Goal: Complete application form

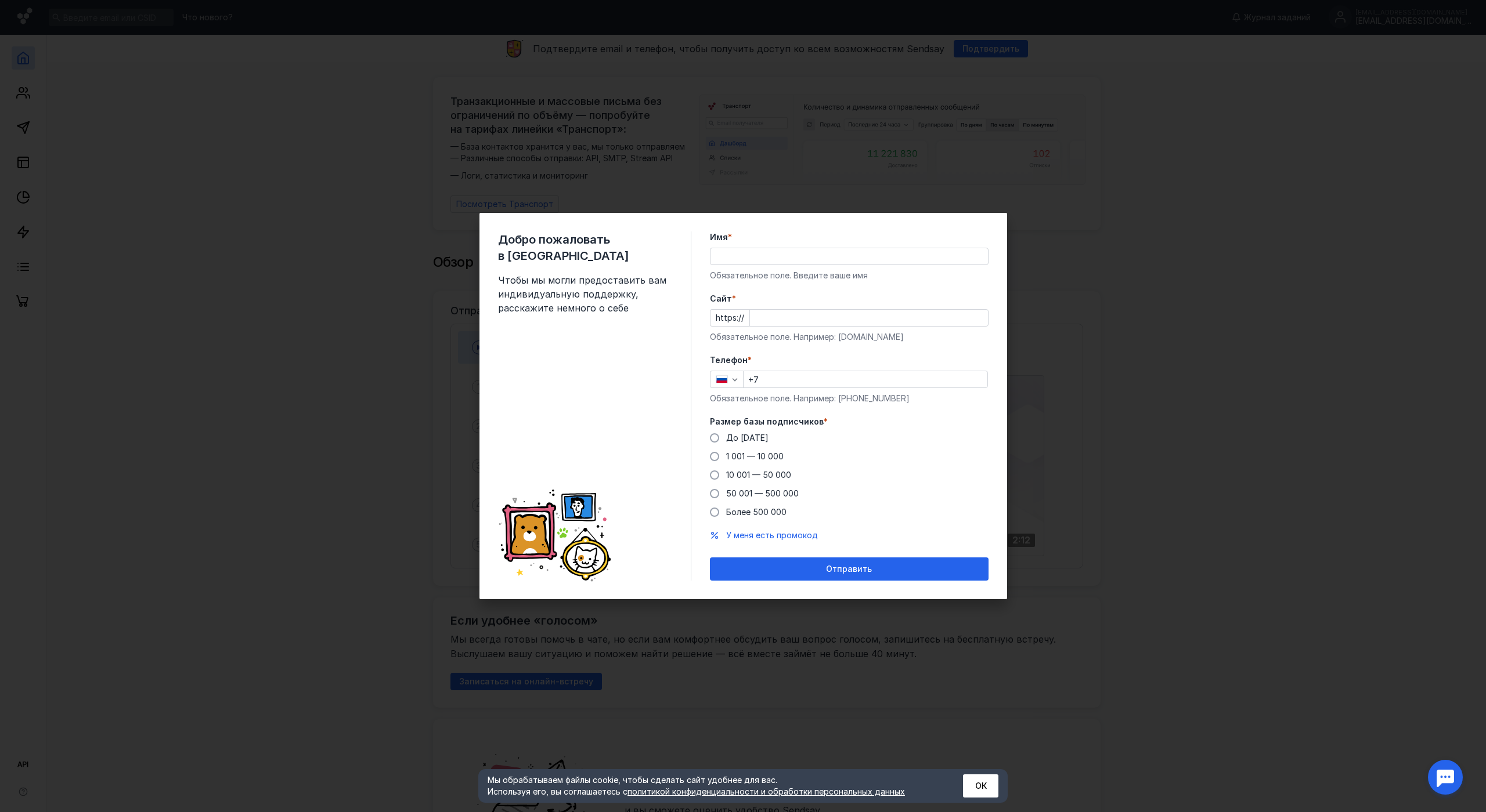
click at [788, 248] on input "Имя *" at bounding box center [849, 256] width 277 height 16
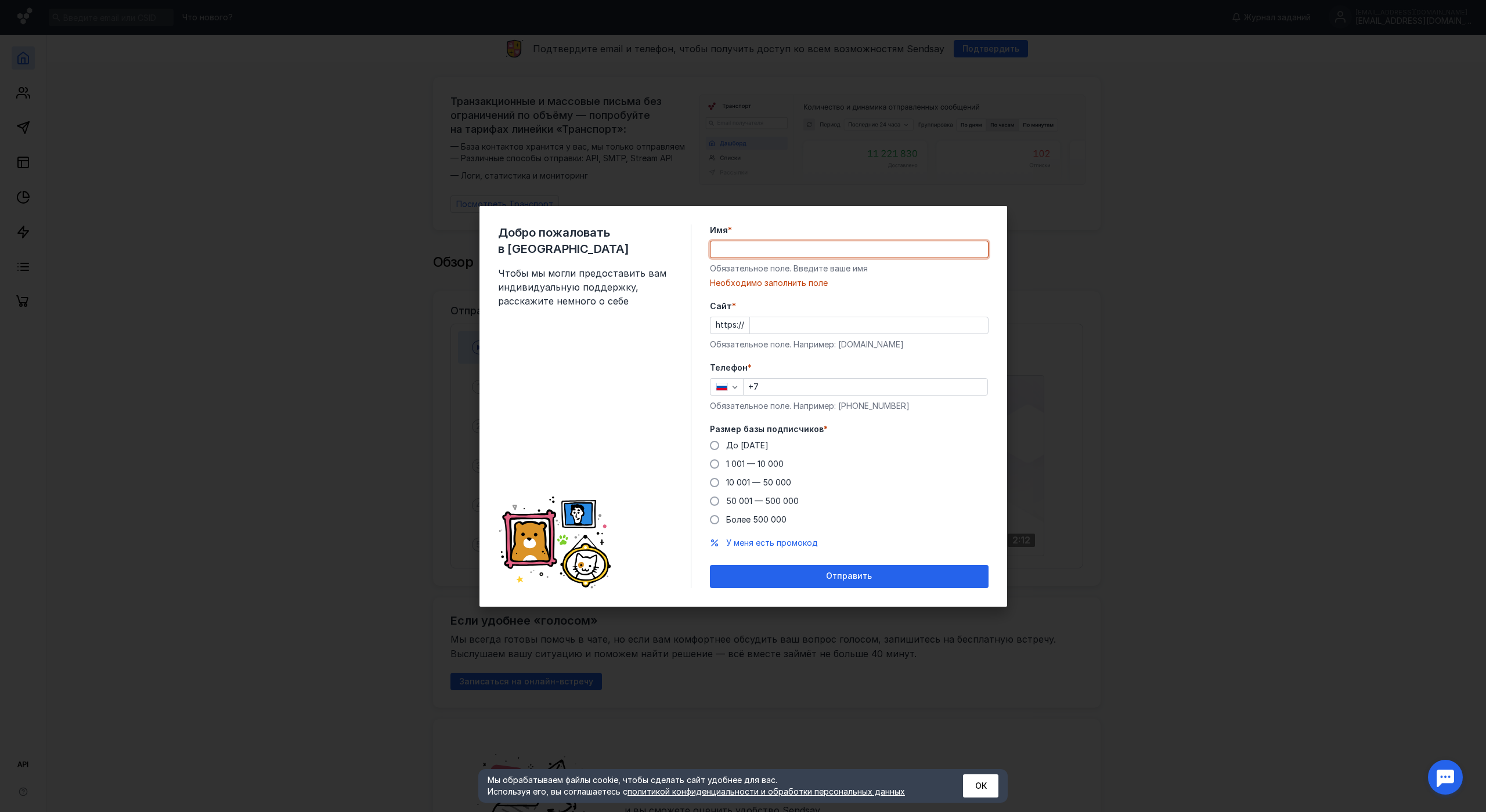
paste input "[URL][DOMAIN_NAME]"
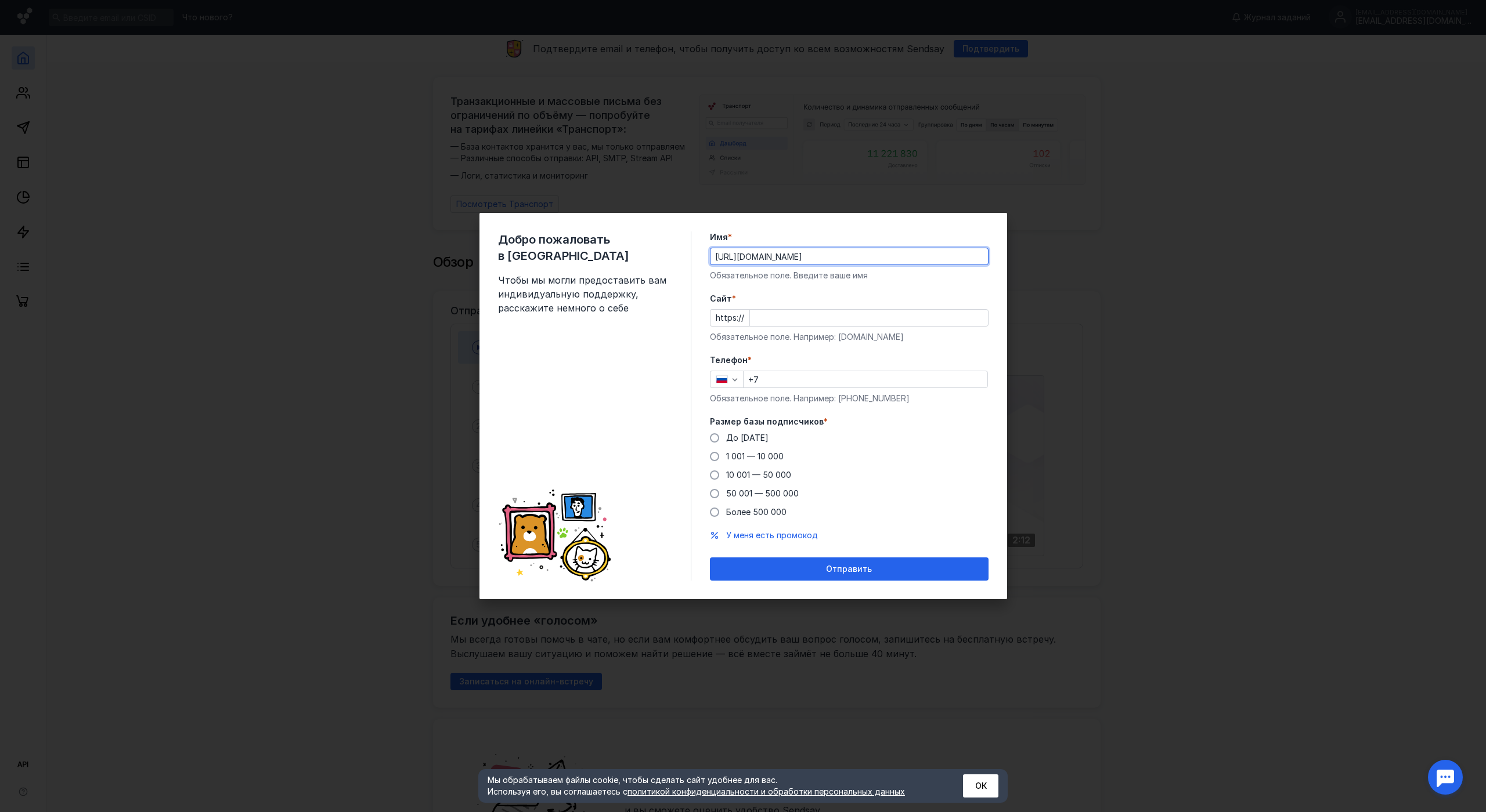
type input "[URL][DOMAIN_NAME]"
click at [799, 293] on div "Cайт * https:// Обязательное поле. Например: [DOMAIN_NAME]" at bounding box center [849, 318] width 279 height 50
click at [799, 310] on input "Cайт *" at bounding box center [869, 318] width 238 height 16
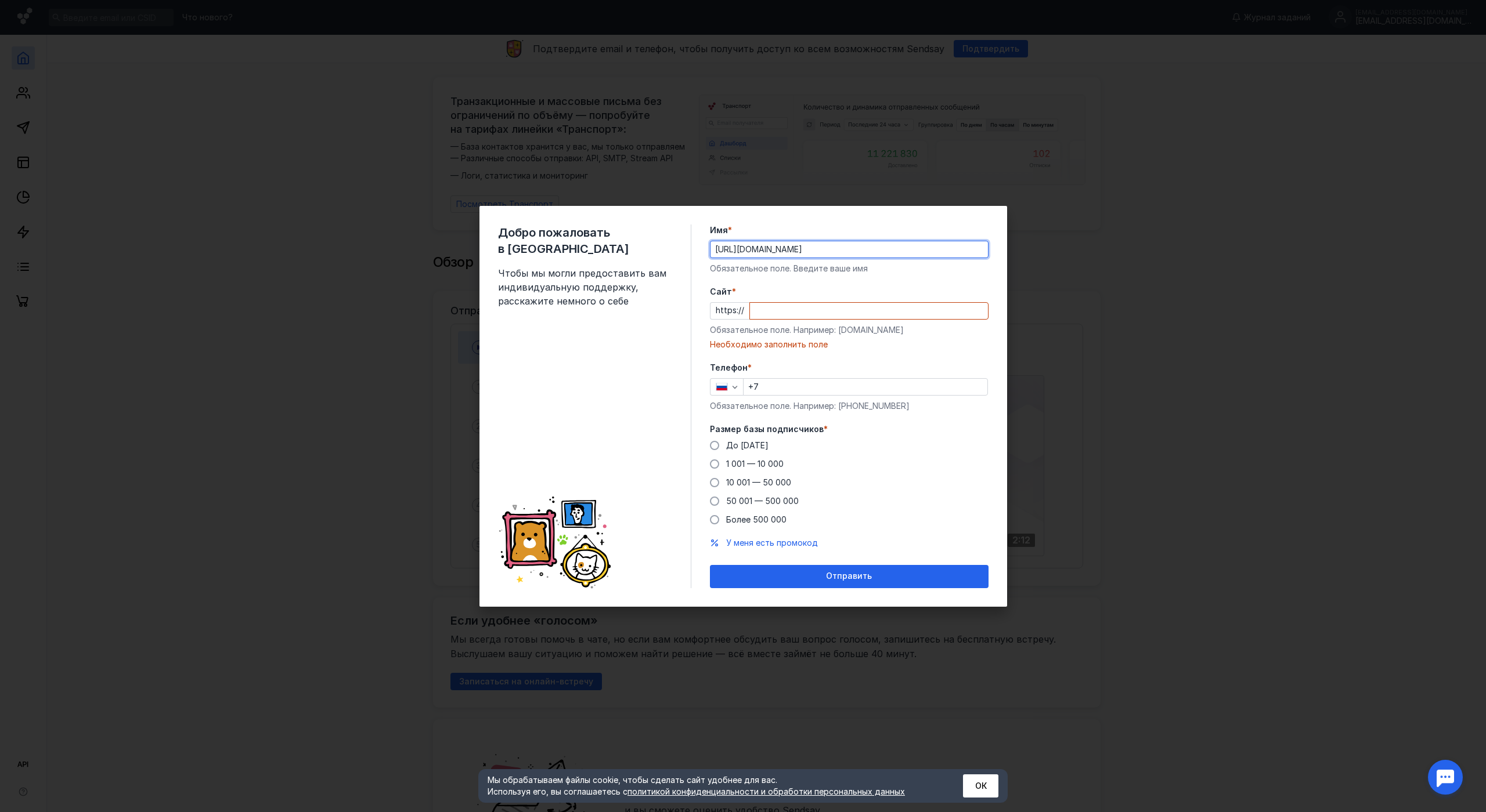
drag, startPoint x: 867, startPoint y: 231, endPoint x: 590, endPoint y: 260, distance: 278.5
click at [587, 258] on div "Добро пожаловать в Sendsay Чтобы мы могли предоставить вам индивидуальную подде…" at bounding box center [743, 406] width 527 height 401
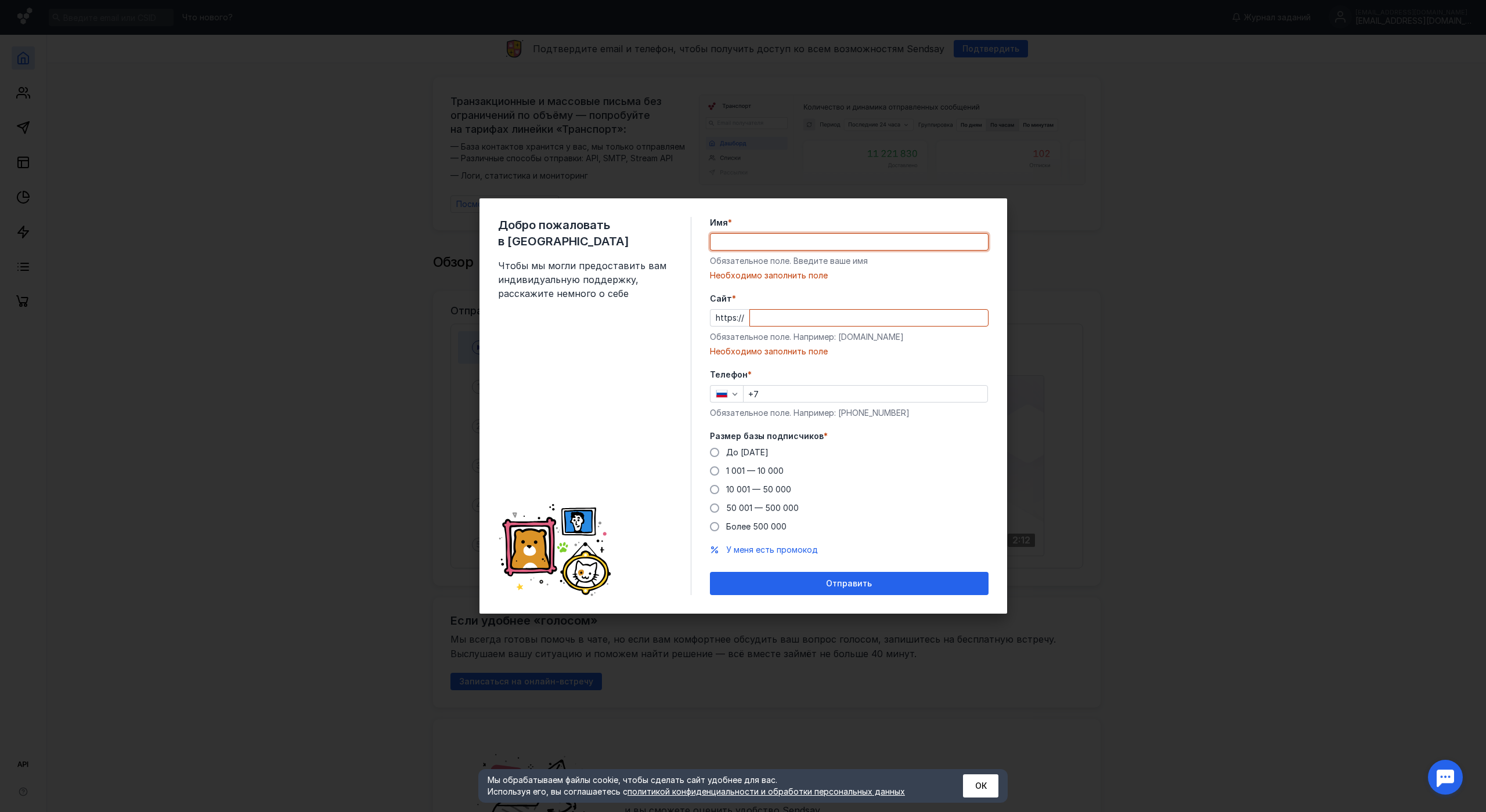
click at [777, 310] on input "Cайт *" at bounding box center [869, 318] width 238 height 16
paste input "[DOMAIN_NAME][URL]"
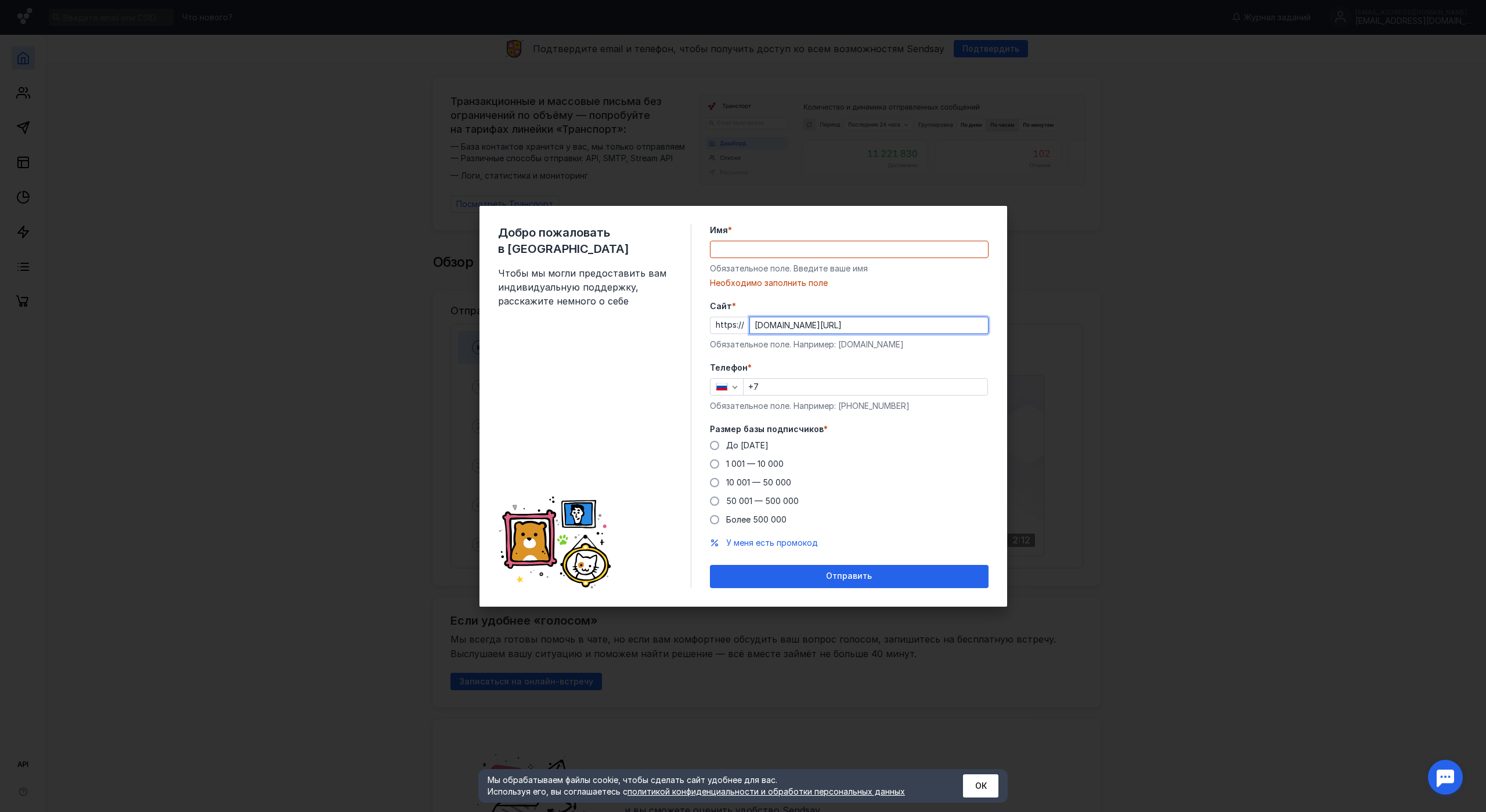
drag, startPoint x: 881, startPoint y: 299, endPoint x: 478, endPoint y: 296, distance: 403.0
click at [502, 284] on div "Добро пожаловать в Sendsay Чтобы мы могли предоставить вам индивидуальную подде…" at bounding box center [743, 406] width 527 height 401
paste input "text"
type input "[DOMAIN_NAME][URL]"
click at [774, 379] on input "+7" at bounding box center [865, 386] width 244 height 16
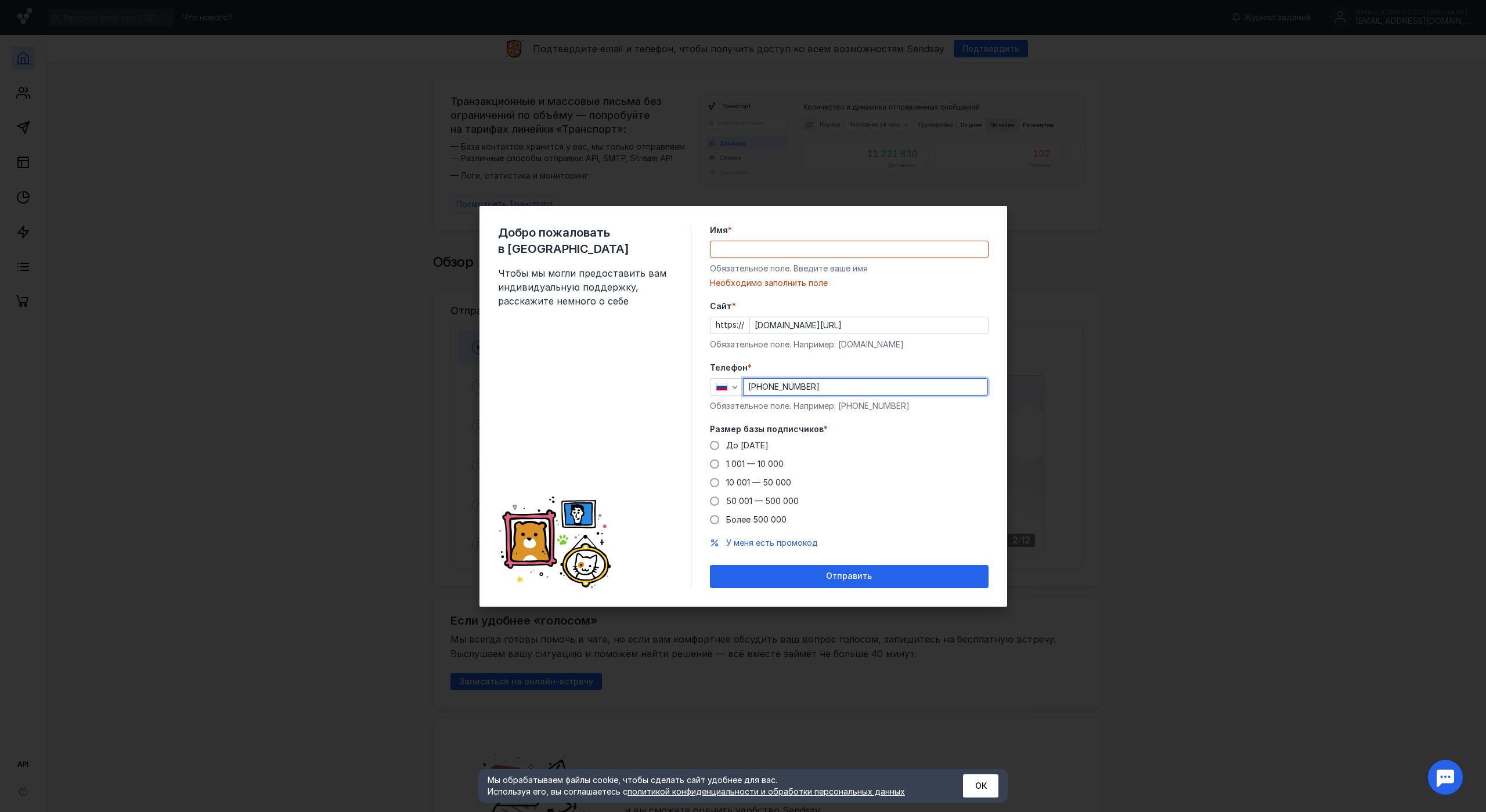
type input "[PHONE_NUMBER]"
click at [1101, 236] on div "Добро пожаловать в Sendsay Чтобы мы могли предоставить вам индивидуальную подде…" at bounding box center [743, 406] width 1486 height 812
